Goal: Task Accomplishment & Management: Use online tool/utility

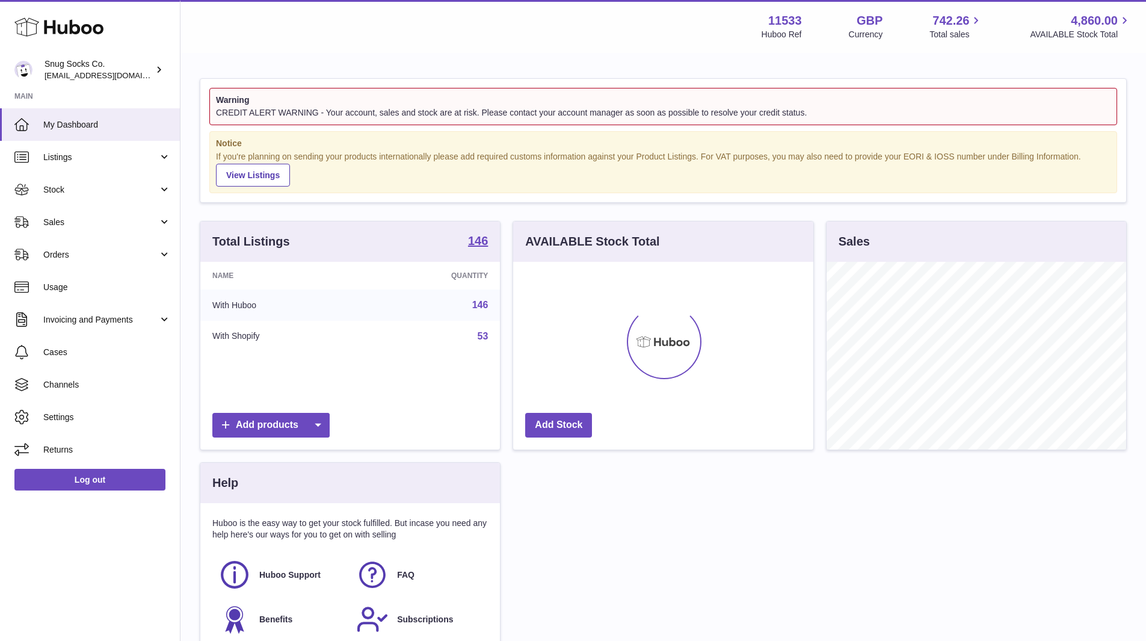
scroll to position [188, 300]
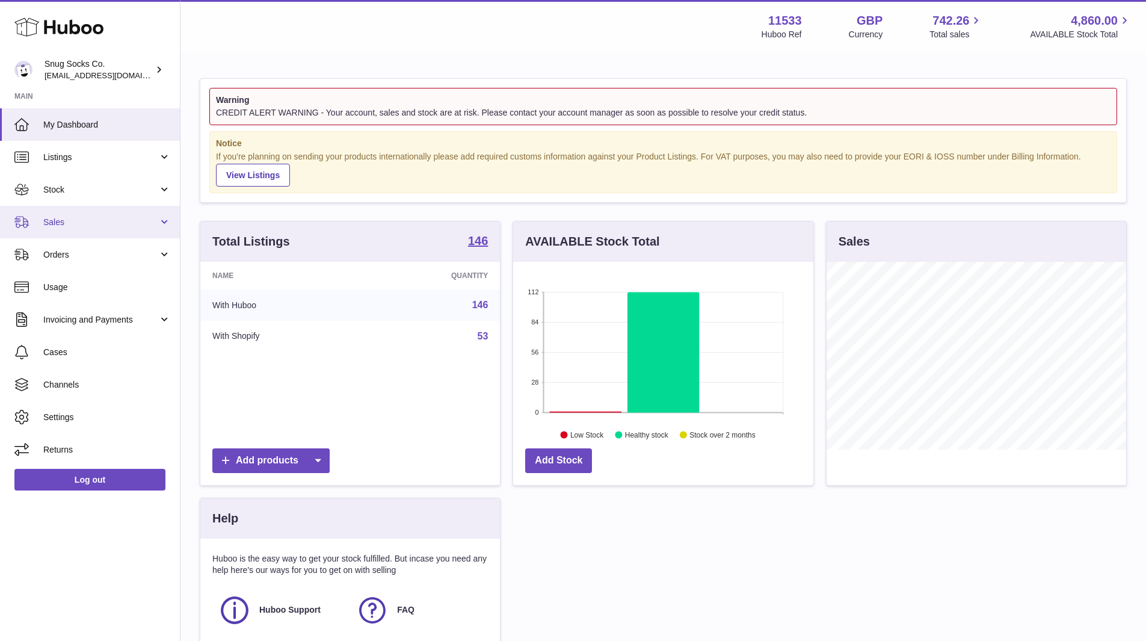
click at [78, 231] on link "Sales" at bounding box center [90, 222] width 180 height 32
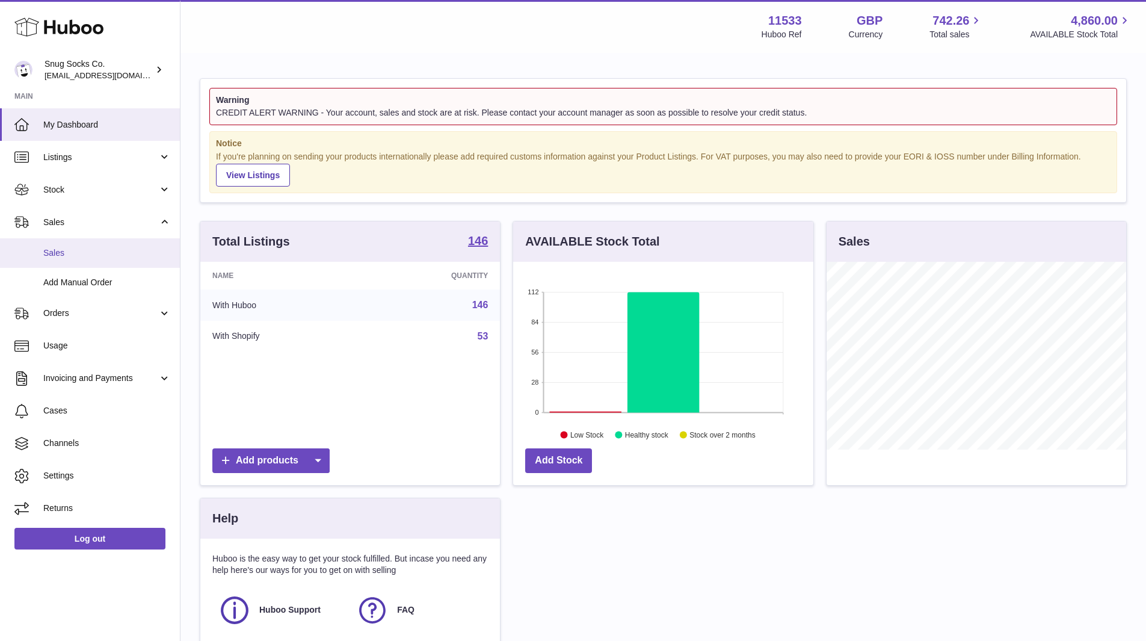
click at [61, 256] on span "Sales" at bounding box center [106, 252] width 127 height 11
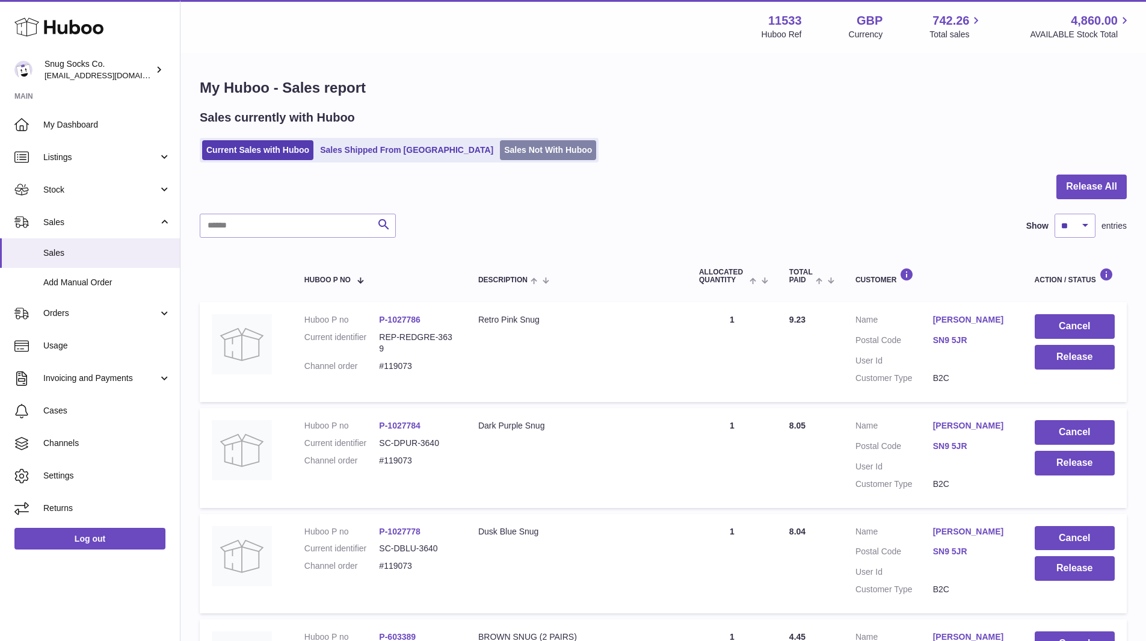
click at [500, 156] on link "Sales Not With Huboo" at bounding box center [548, 150] width 96 height 20
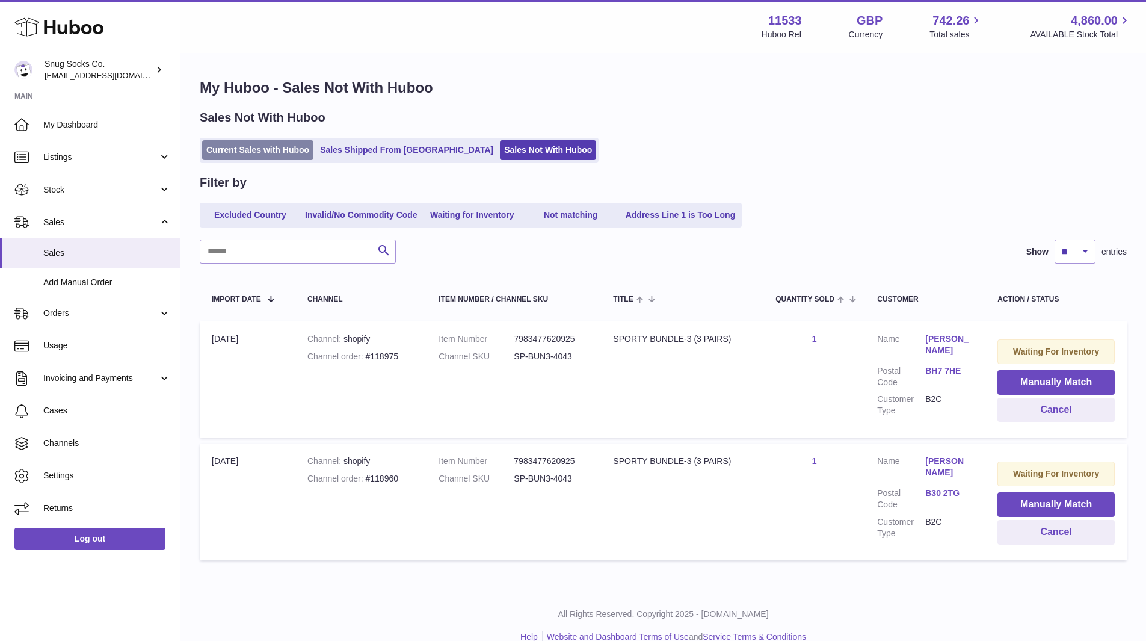
click at [241, 150] on link "Current Sales with Huboo" at bounding box center [257, 150] width 111 height 20
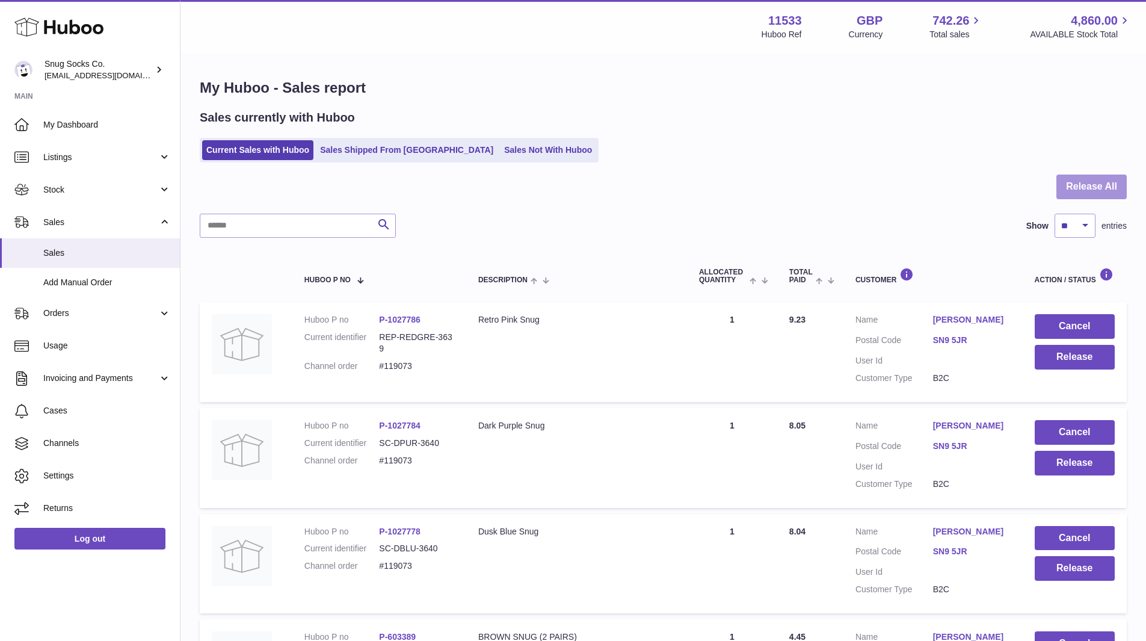
click at [1084, 186] on button "Release All" at bounding box center [1091, 186] width 70 height 25
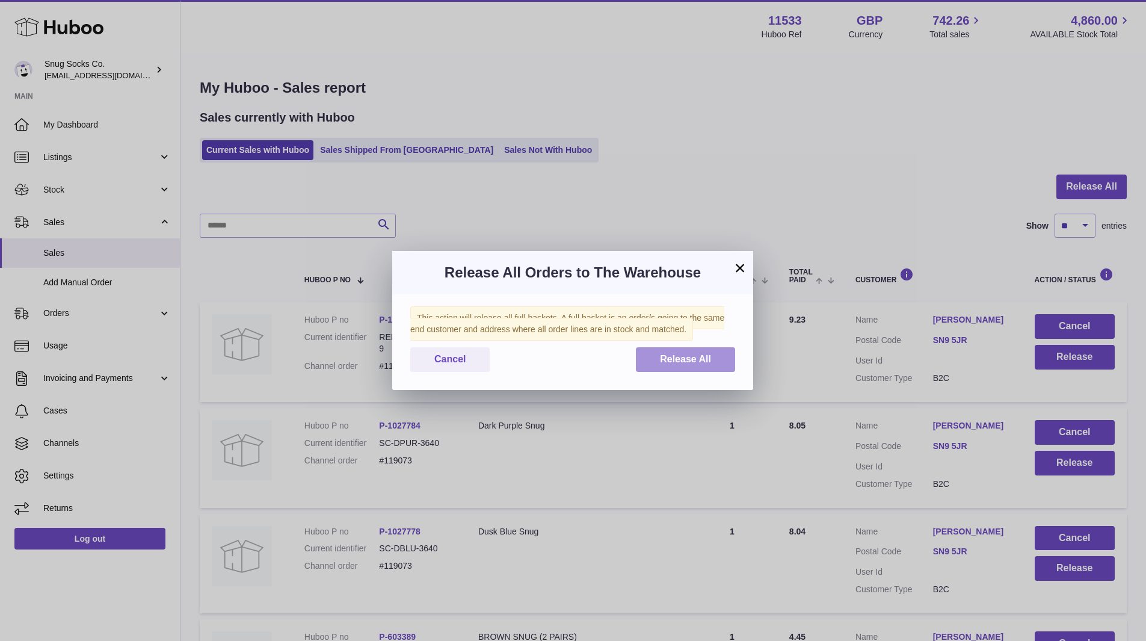
click at [672, 356] on span "Release All" at bounding box center [685, 359] width 51 height 10
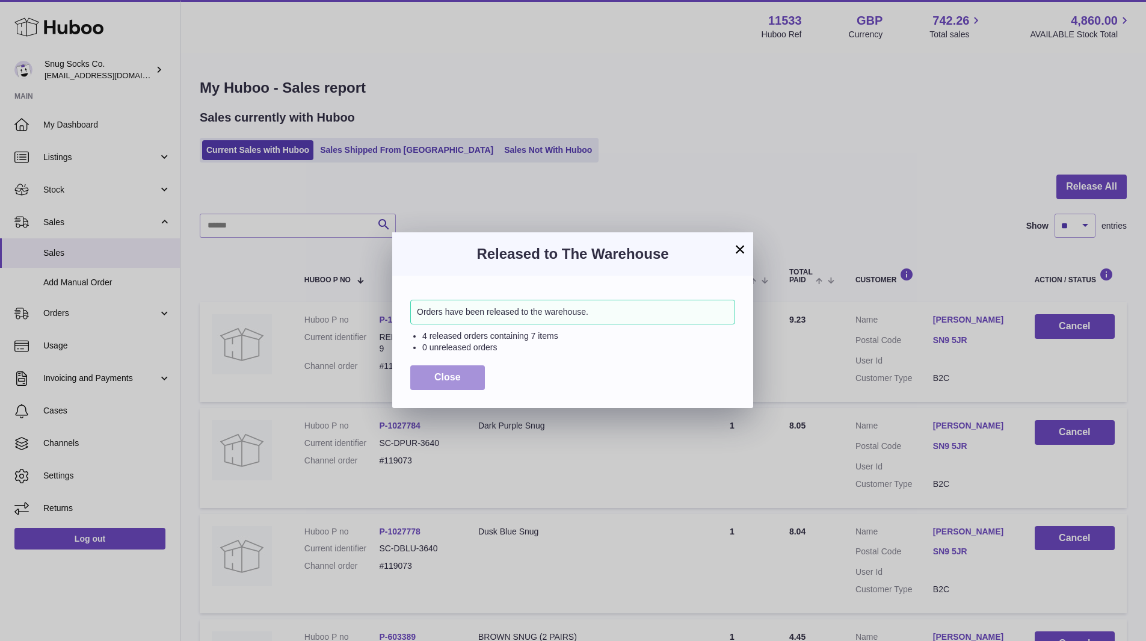
click at [449, 376] on span "Close" at bounding box center [447, 377] width 26 height 10
